Goal: Information Seeking & Learning: Learn about a topic

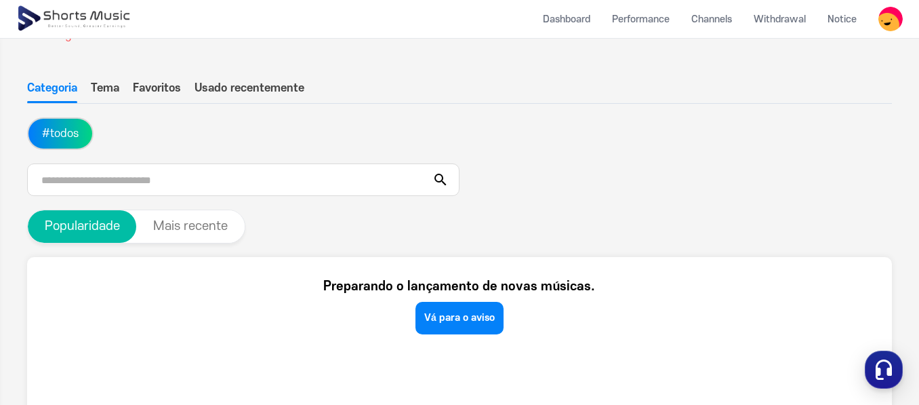
scroll to position [127, 0]
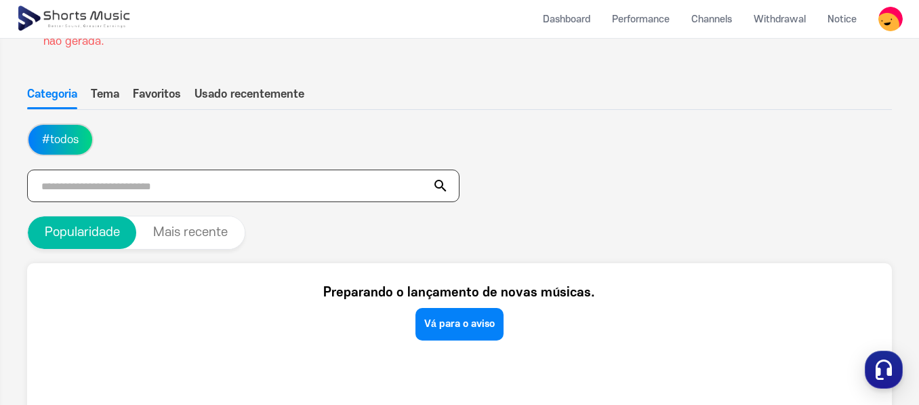
click at [201, 184] on input "text" at bounding box center [243, 185] width 432 height 33
type input "****"
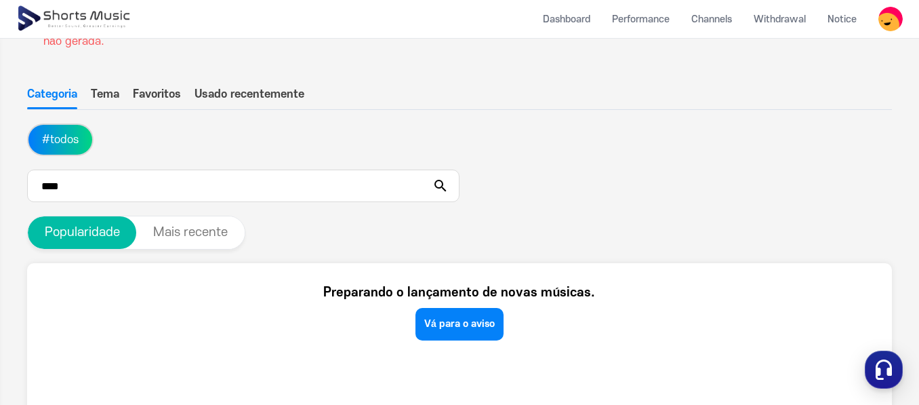
click at [440, 186] on icon at bounding box center [440, 186] width 16 height 16
click at [407, 188] on input "****" at bounding box center [243, 185] width 432 height 33
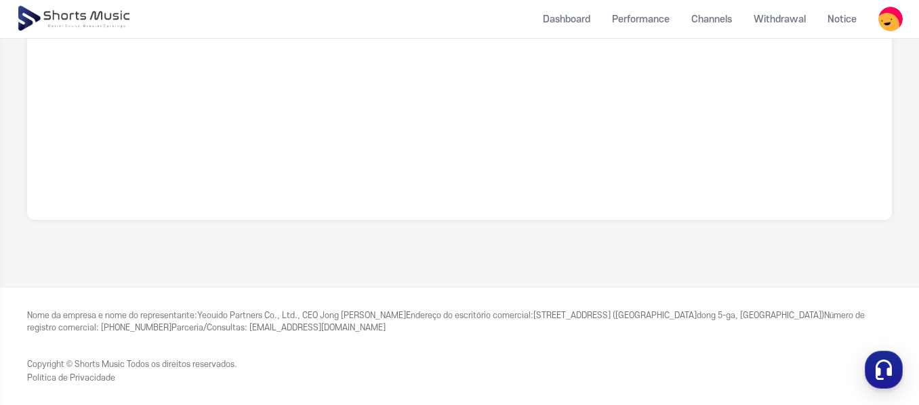
scroll to position [0, 0]
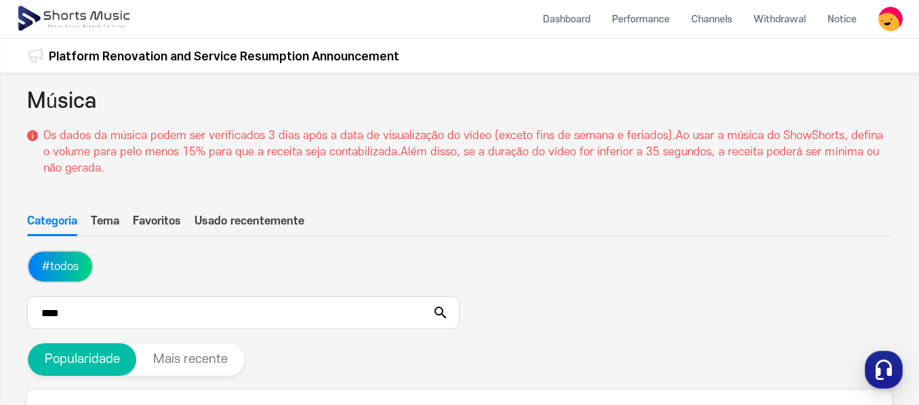
click at [110, 222] on font "Tema" at bounding box center [105, 221] width 28 height 12
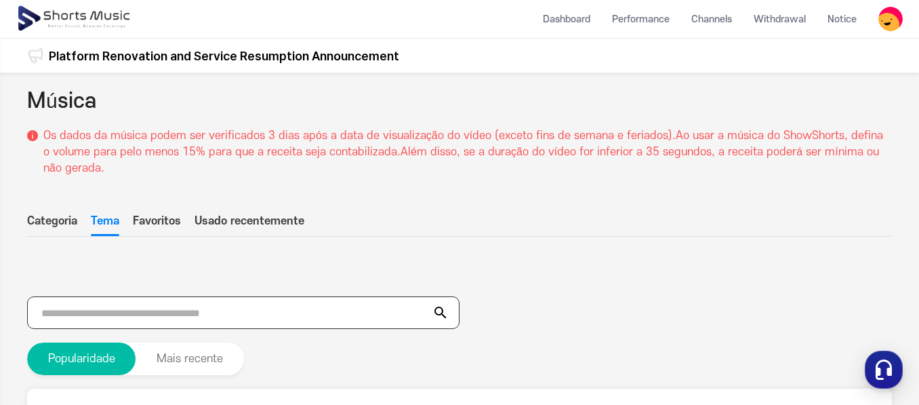
click at [157, 313] on input "text" at bounding box center [243, 312] width 432 height 33
type input "****"
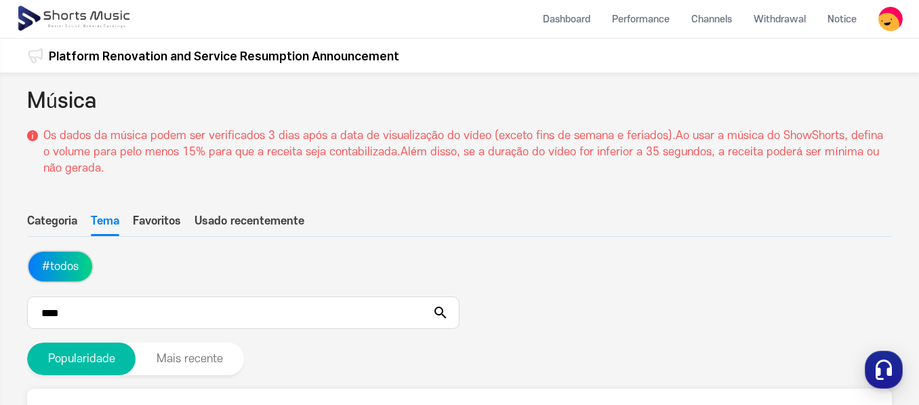
click at [436, 311] on icon at bounding box center [440, 312] width 12 height 12
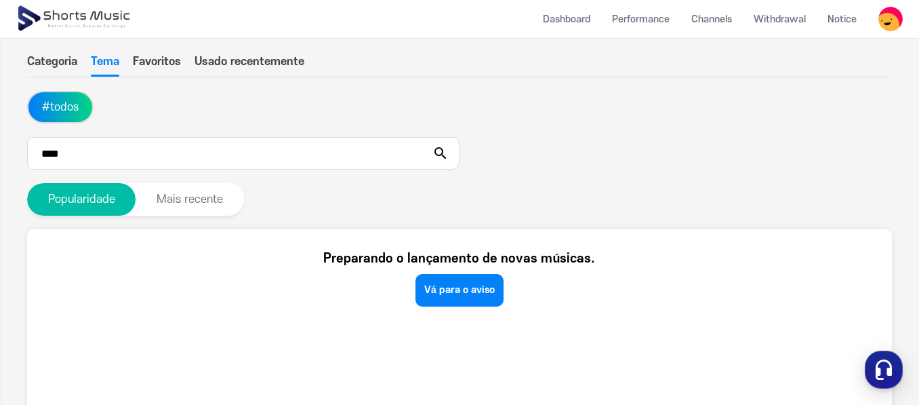
scroll to position [163, 0]
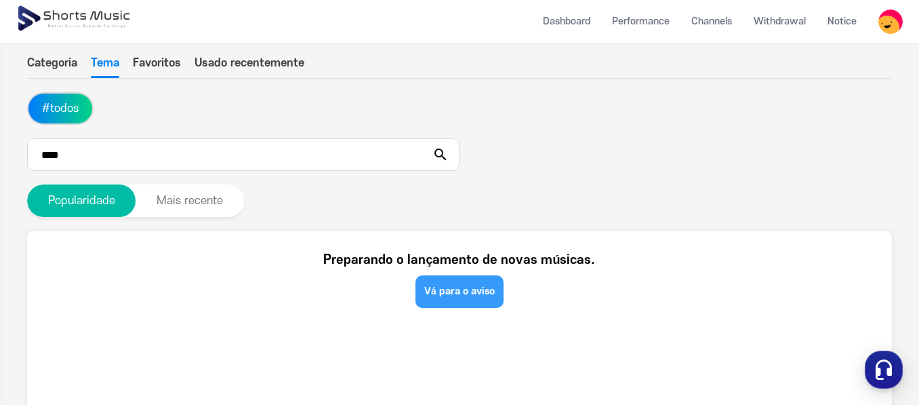
click at [484, 287] on font "Vá para o aviso" at bounding box center [459, 291] width 70 height 12
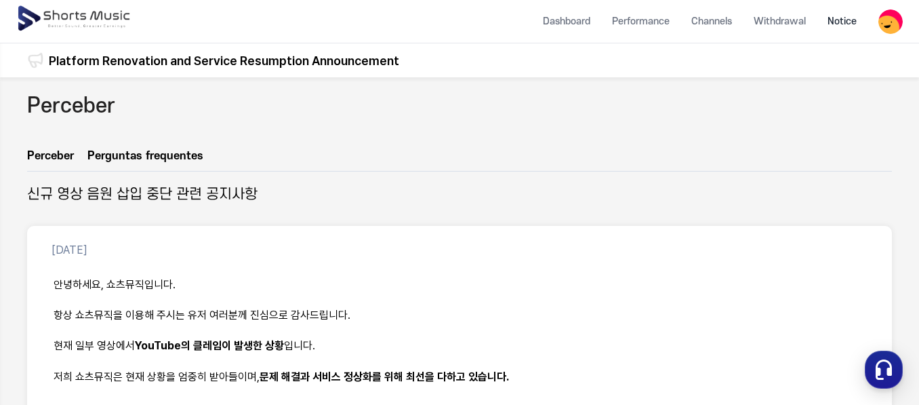
click at [55, 23] on img at bounding box center [74, 19] width 117 height 38
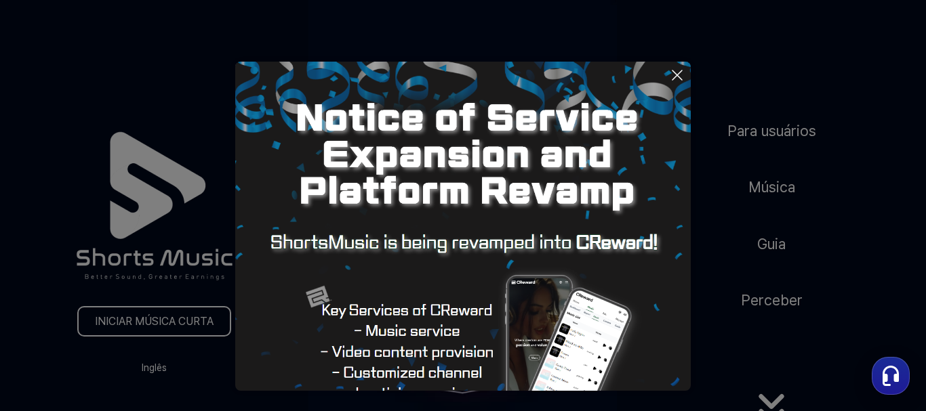
drag, startPoint x: 777, startPoint y: 207, endPoint x: 777, endPoint y: 194, distance: 13.6
click at [777, 194] on button at bounding box center [463, 205] width 926 height 411
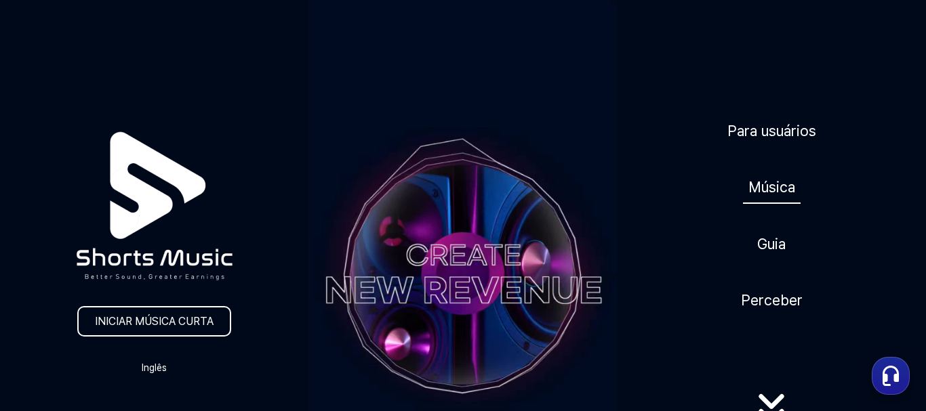
click at [777, 193] on font "Música" at bounding box center [771, 187] width 47 height 18
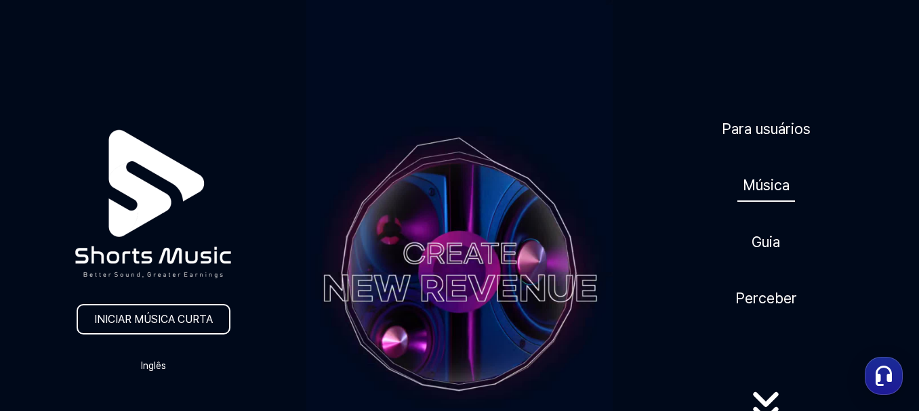
click at [777, 193] on font "Música" at bounding box center [766, 185] width 47 height 18
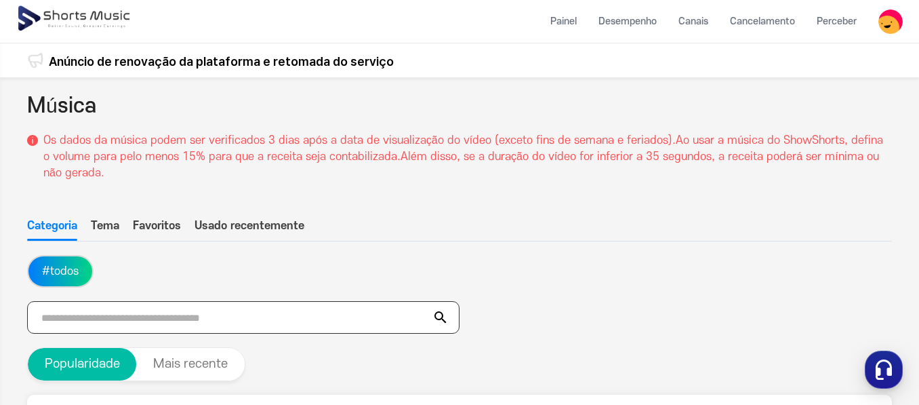
click at [231, 316] on input "text" at bounding box center [243, 317] width 432 height 33
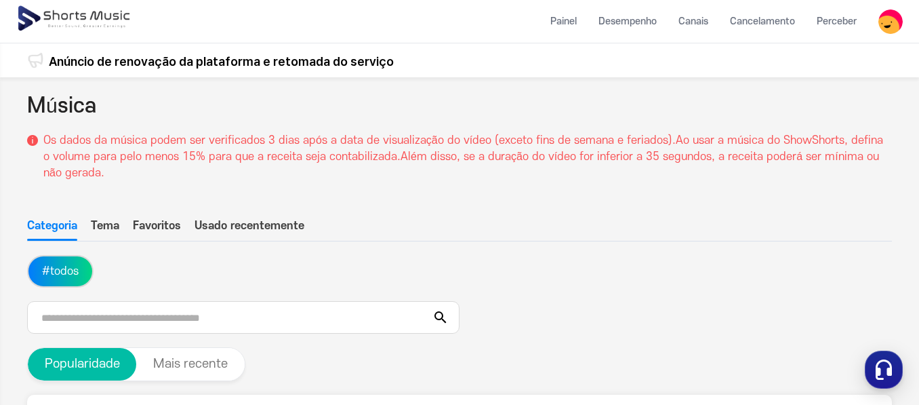
click at [169, 229] on font "Favoritos" at bounding box center [157, 226] width 48 height 12
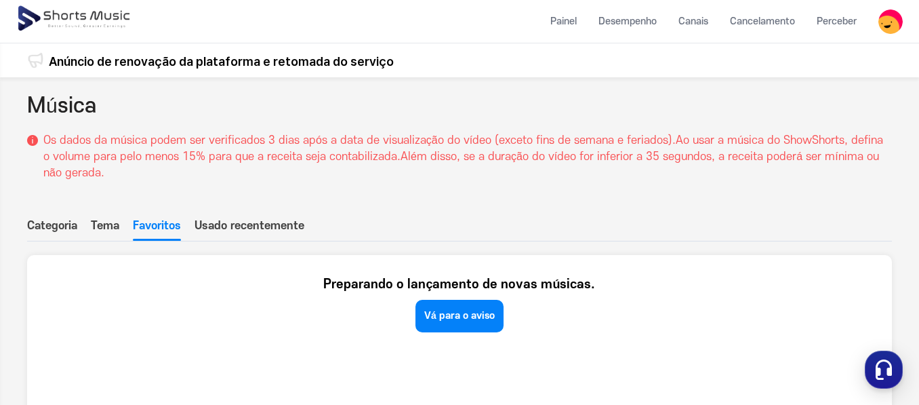
click at [262, 226] on font "Usado recentemente" at bounding box center [249, 226] width 110 height 12
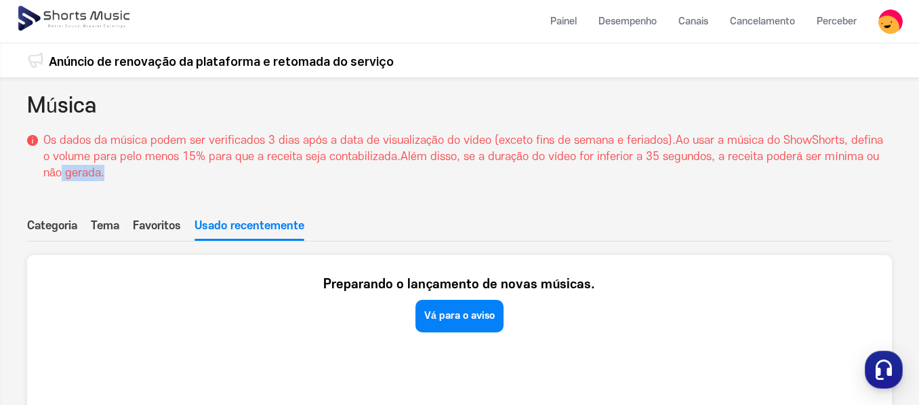
scroll to position [0, 7]
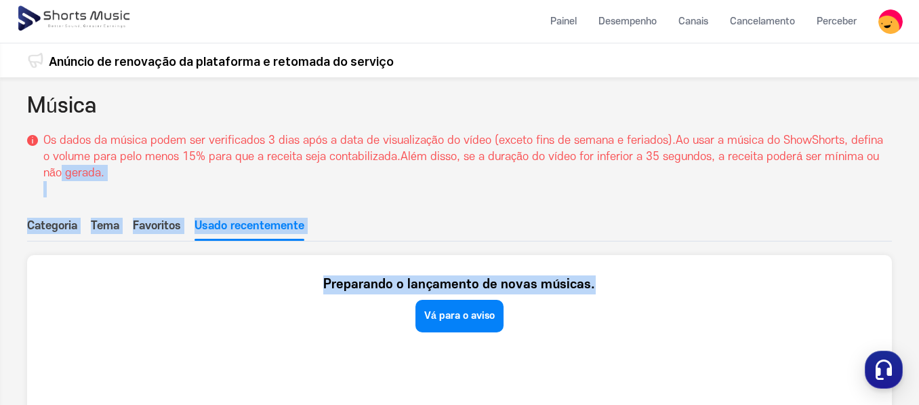
drag, startPoint x: 920, startPoint y: 210, endPoint x: 925, endPoint y: 246, distance: 36.2
click at [918, 268] on html "Painel Desempenho Canais Cancelamento Perceber amostra Painel Desempenho Canais…" at bounding box center [459, 202] width 919 height 405
click at [888, 197] on div "Música Os dados da música podem ser verificados 3 dias após a data de visualiza…" at bounding box center [459, 403] width 919 height 652
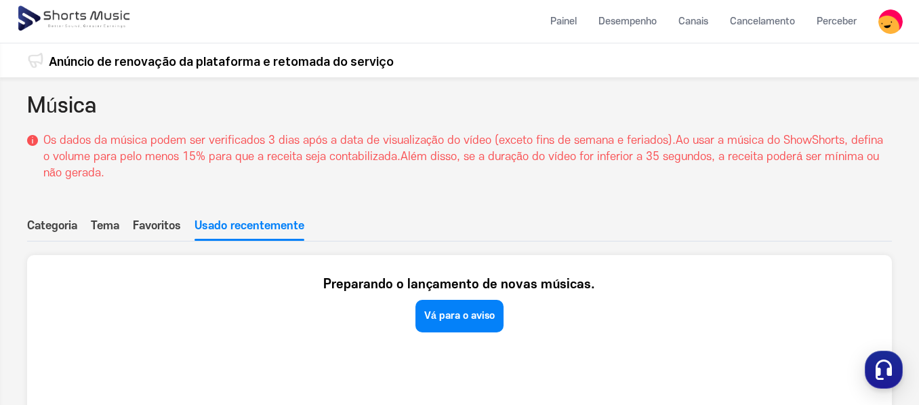
click at [27, 224] on font "Categoria" at bounding box center [52, 226] width 50 height 12
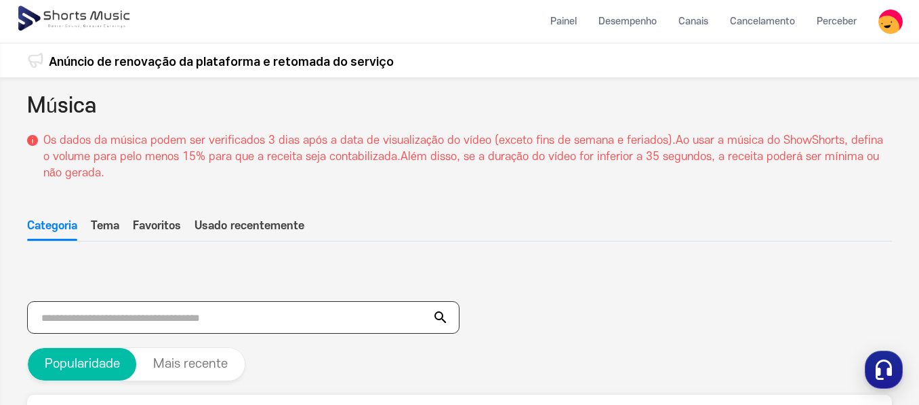
click at [149, 316] on input "text" at bounding box center [243, 317] width 432 height 33
type input "*"
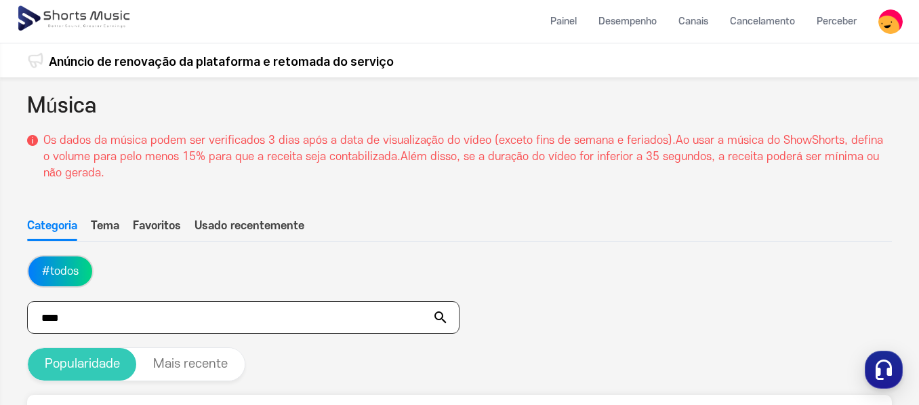
type input "****"
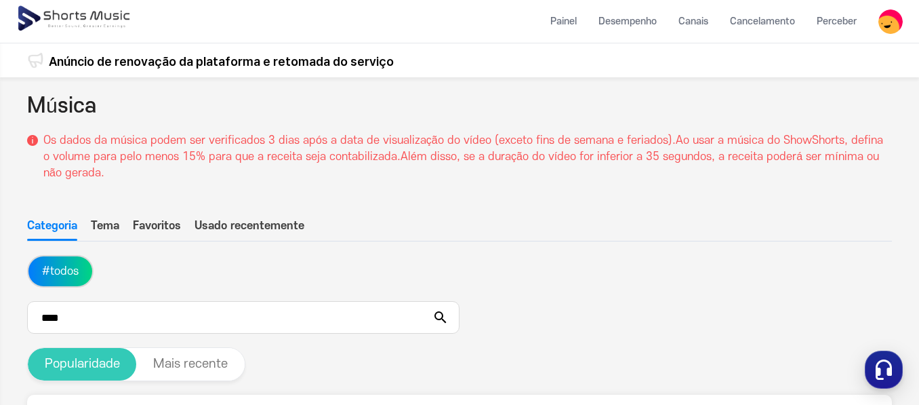
click at [89, 365] on font "Popularidade" at bounding box center [82, 363] width 75 height 14
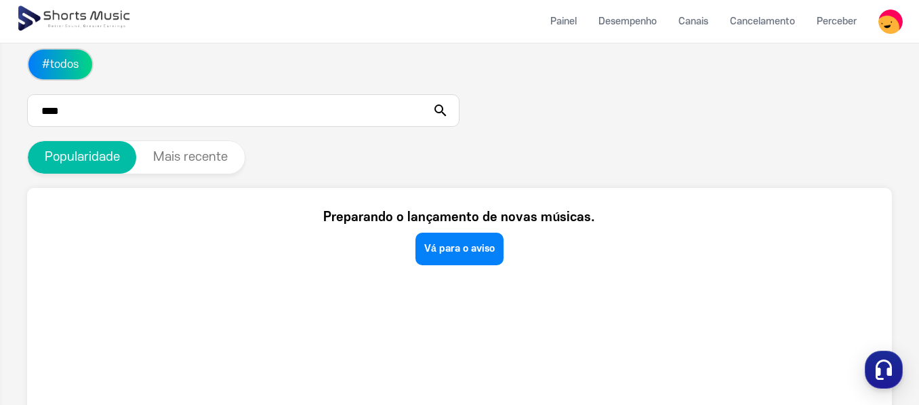
scroll to position [209, 7]
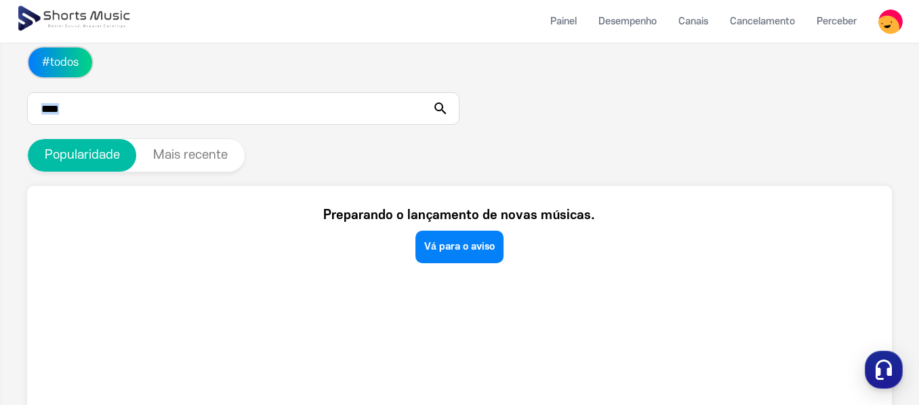
click at [434, 106] on icon at bounding box center [440, 108] width 16 height 16
click at [432, 105] on icon at bounding box center [440, 108] width 16 height 16
